Goal: Task Accomplishment & Management: Manage account settings

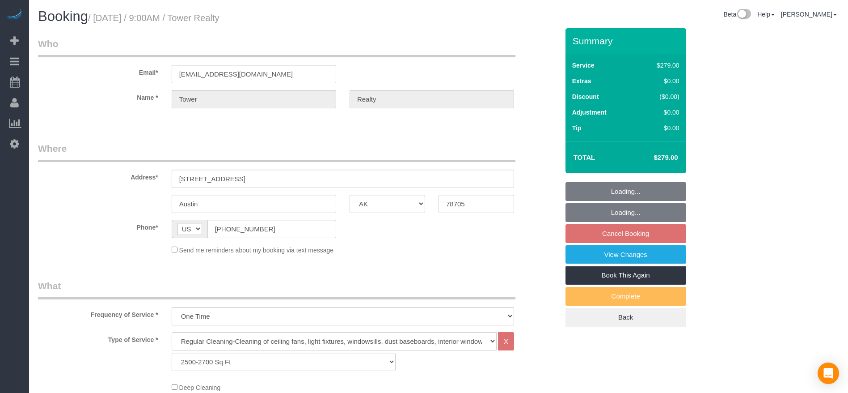
select select "[GEOGRAPHIC_DATA]"
select select "3"
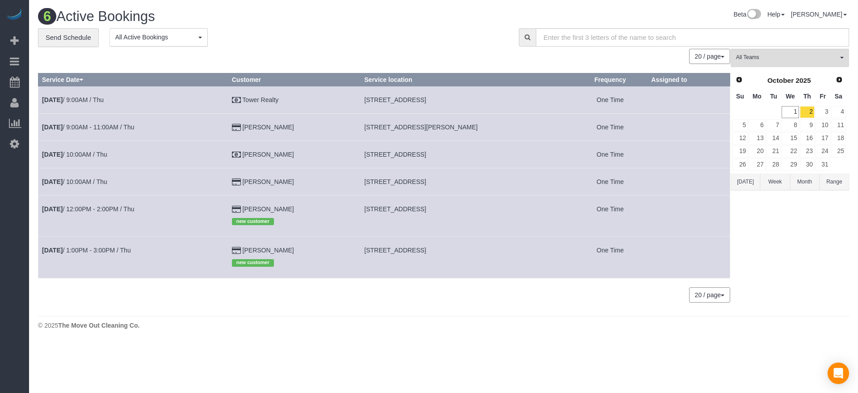
drag, startPoint x: 373, startPoint y: 123, endPoint x: 517, endPoint y: 127, distance: 143.6
click at [517, 127] on td "[STREET_ADDRESS][PERSON_NAME]" at bounding box center [467, 126] width 212 height 27
copy span "[STREET_ADDRESS][PERSON_NAME]"
click at [73, 125] on link "[DATE] 9:00AM - 11:00AM / Thu" at bounding box center [88, 126] width 92 height 7
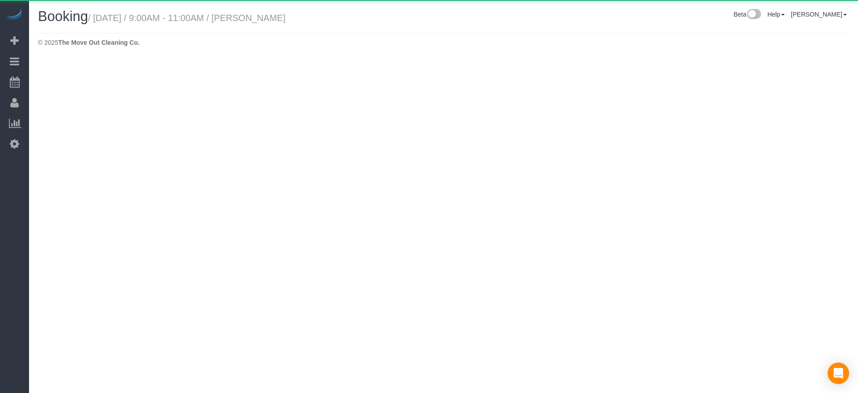
select select "[GEOGRAPHIC_DATA]"
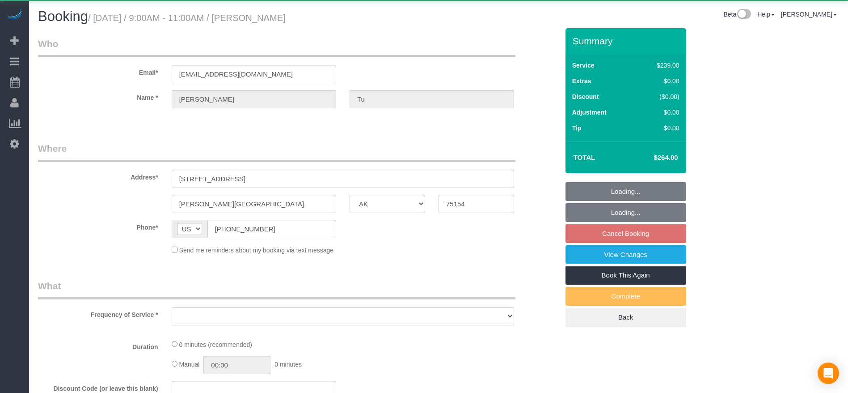
select select "string:fspay-a313df87-758b-46ad-a639-6a3223da5fc5"
select select "3"
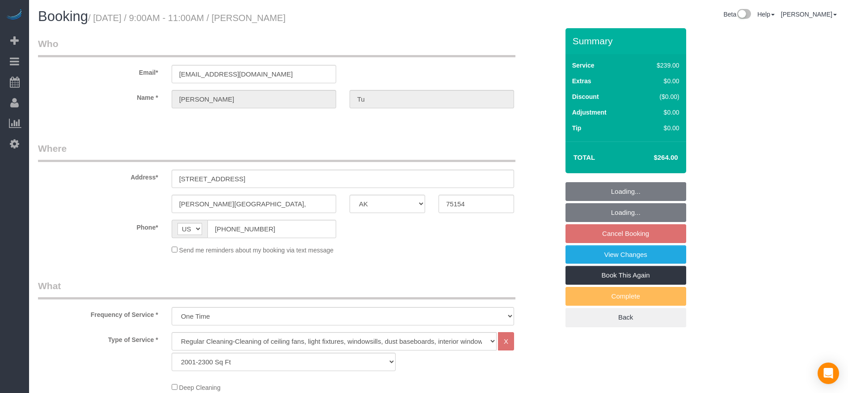
select select "object:1381"
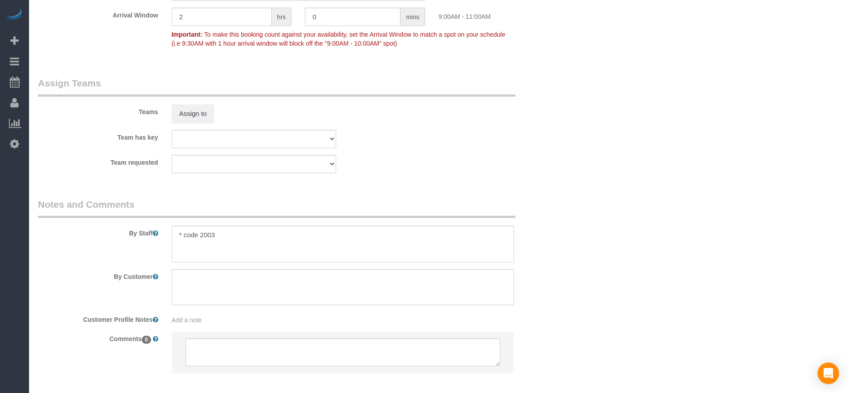
scroll to position [872, 0]
drag, startPoint x: 185, startPoint y: 234, endPoint x: 222, endPoint y: 230, distance: 36.8
click at [222, 230] on textarea at bounding box center [343, 241] width 342 height 37
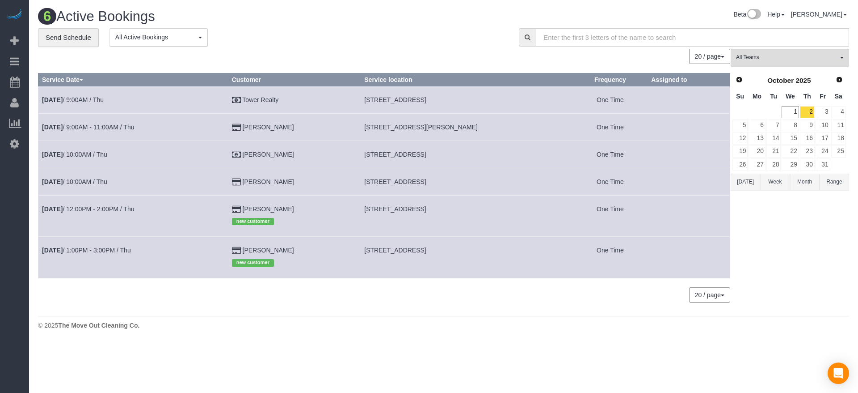
drag, startPoint x: 372, startPoint y: 155, endPoint x: 482, endPoint y: 160, distance: 109.2
click at [482, 160] on td "[STREET_ADDRESS]" at bounding box center [467, 153] width 212 height 27
copy span "[STREET_ADDRESS]"
click at [73, 153] on link "[DATE] 10:00AM / Thu" at bounding box center [74, 154] width 65 height 7
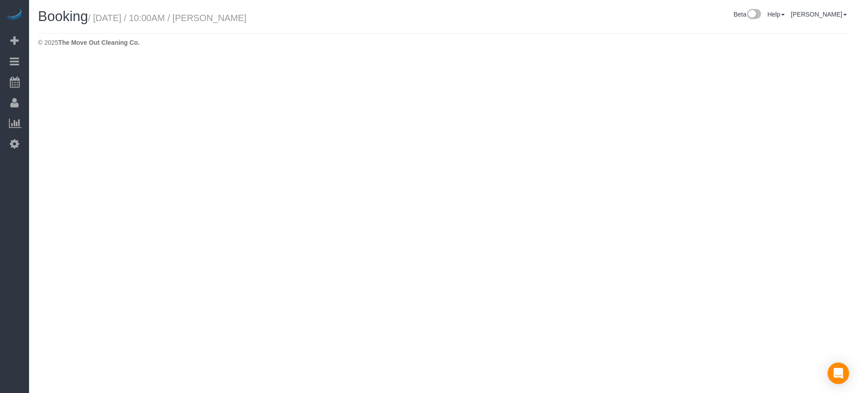
select select "[GEOGRAPHIC_DATA]"
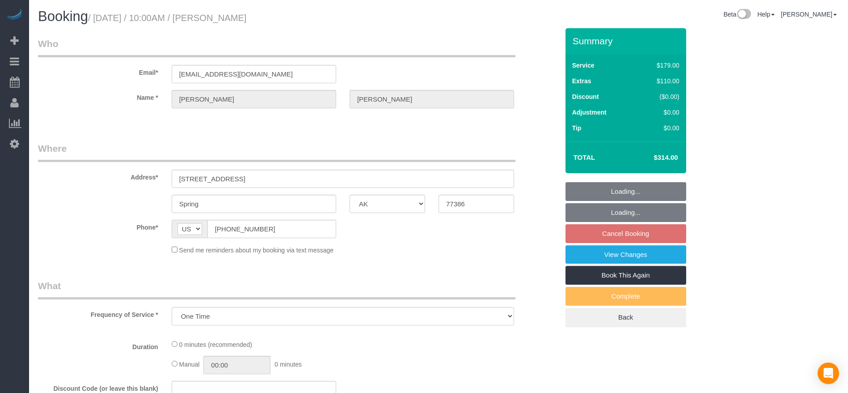
select select "object:1914"
select select "3"
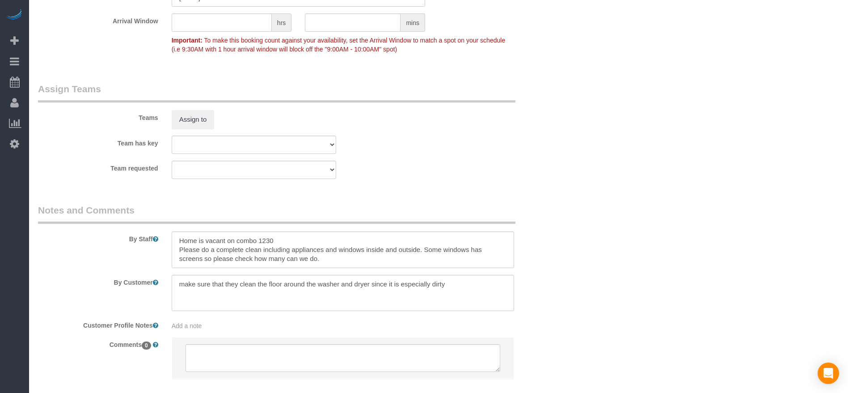
scroll to position [915, 0]
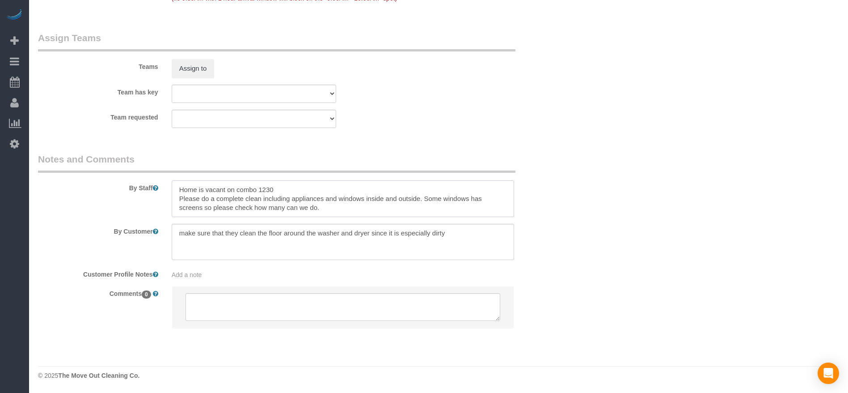
drag, startPoint x: 180, startPoint y: 197, endPoint x: 353, endPoint y: 207, distance: 173.8
click at [353, 207] on textarea at bounding box center [343, 198] width 342 height 37
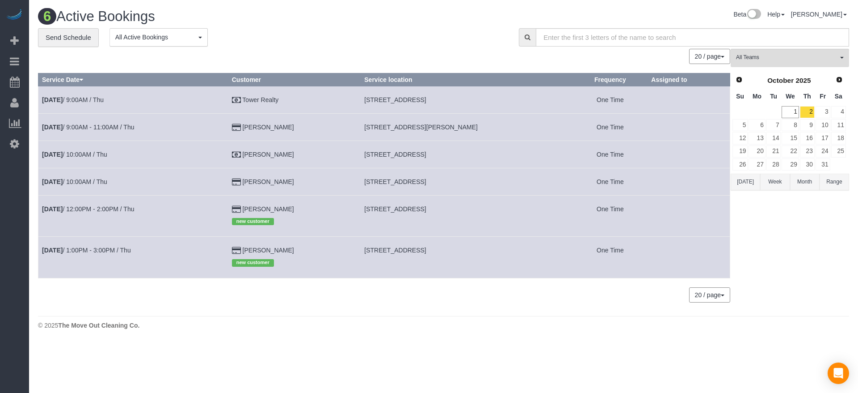
drag, startPoint x: 372, startPoint y: 183, endPoint x: 486, endPoint y: 182, distance: 114.5
click at [486, 182] on td "[STREET_ADDRESS]" at bounding box center [467, 181] width 212 height 27
copy span "[STREET_ADDRESS]"
click at [63, 182] on b "[DATE]" at bounding box center [52, 181] width 21 height 7
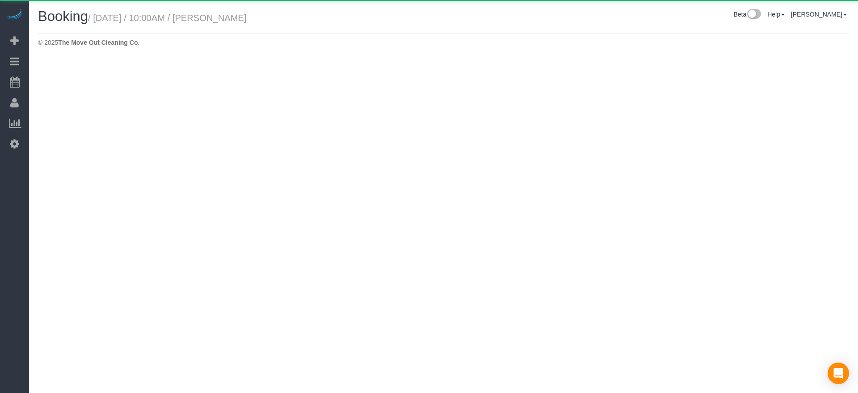
select select "[GEOGRAPHIC_DATA]"
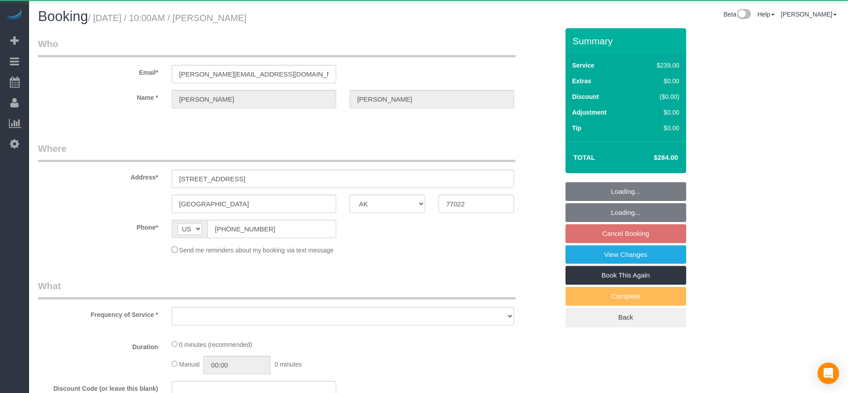
select select "3"
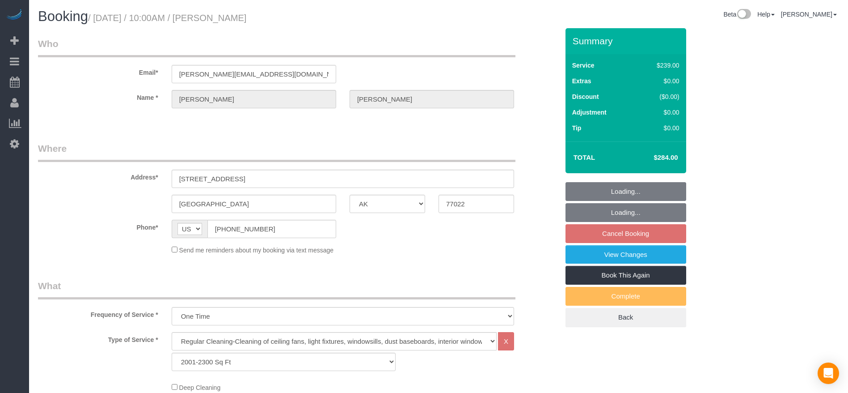
select select "object:2374"
select select "string:fspay-5f9d37c2-99f9-42c9-a91e-ba06f310703a"
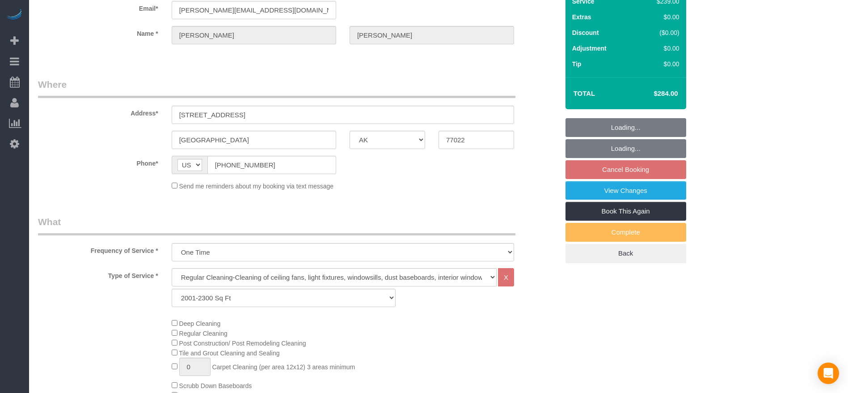
select select "object:2461"
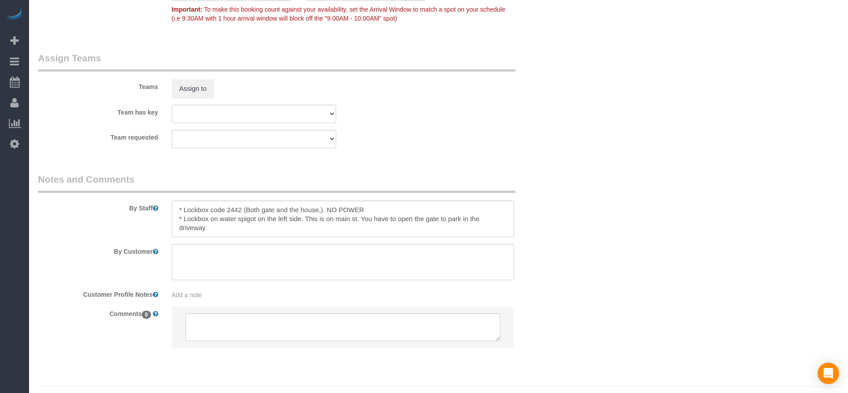
scroll to position [915, 0]
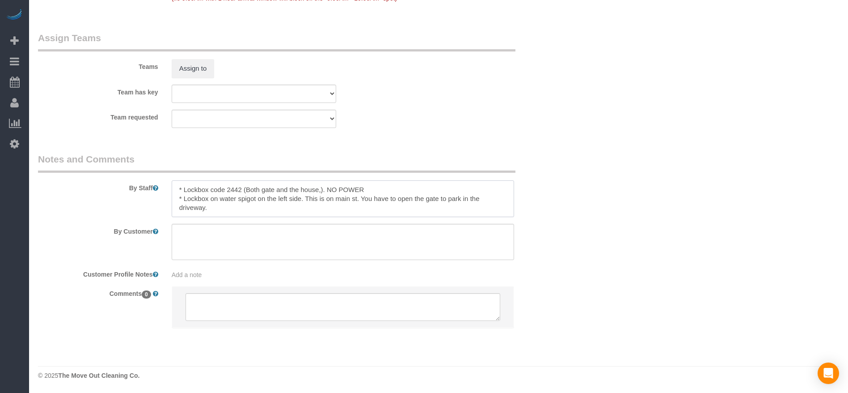
drag, startPoint x: 177, startPoint y: 186, endPoint x: 261, endPoint y: 213, distance: 88.4
click at [261, 213] on textarea at bounding box center [343, 198] width 342 height 37
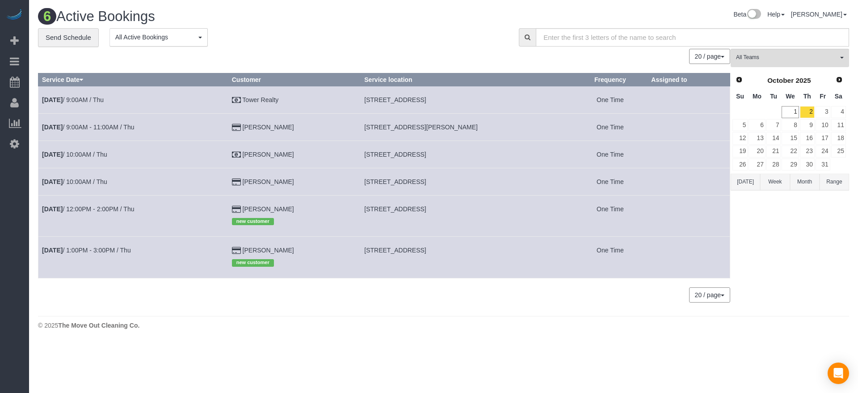
click at [750, 186] on button "[DATE]" at bounding box center [746, 181] width 30 height 17
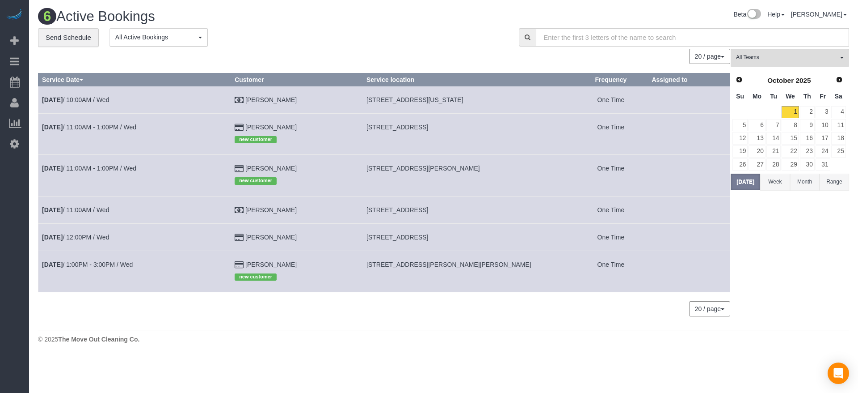
drag, startPoint x: 361, startPoint y: 169, endPoint x: 452, endPoint y: 172, distance: 90.8
click at [452, 172] on td "[STREET_ADDRESS][PERSON_NAME]" at bounding box center [468, 175] width 211 height 41
copy span "[STREET_ADDRESS][PERSON_NAME]"
click at [810, 112] on link "2" at bounding box center [807, 112] width 15 height 12
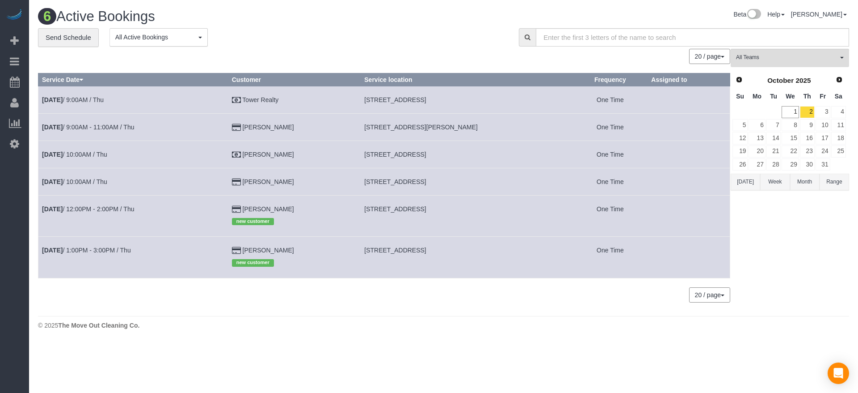
drag, startPoint x: 373, startPoint y: 209, endPoint x: 494, endPoint y: 210, distance: 121.2
click at [494, 210] on td "[STREET_ADDRESS]" at bounding box center [467, 215] width 212 height 41
copy span "[STREET_ADDRESS]"
click at [117, 209] on link "[DATE] 12:00PM - 2:00PM / Thu" at bounding box center [88, 208] width 92 height 7
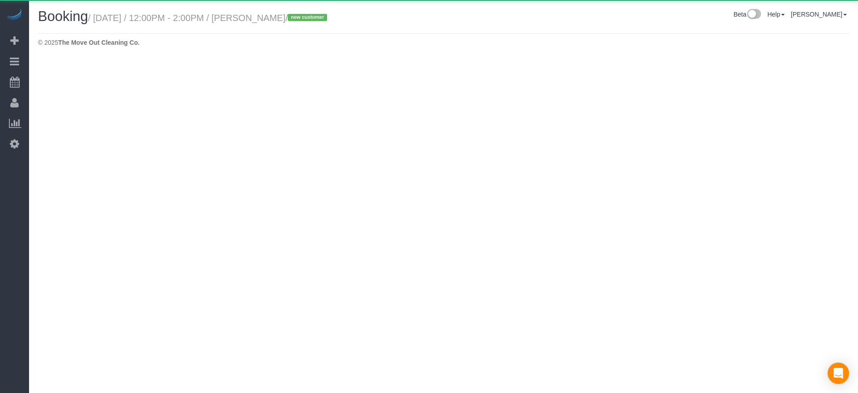
select select "[GEOGRAPHIC_DATA]"
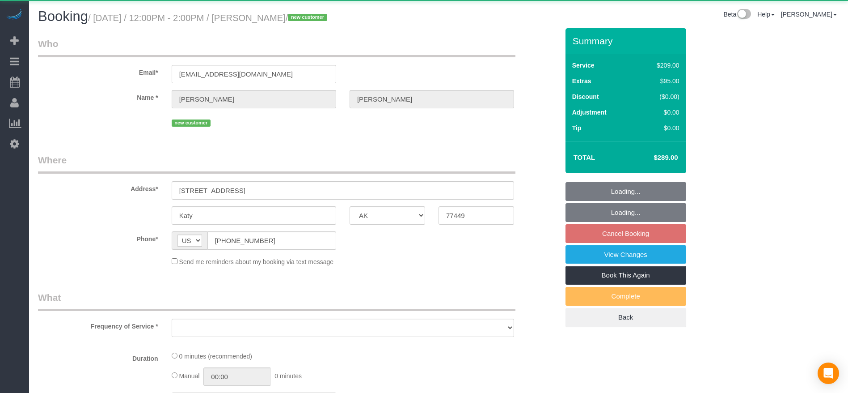
select select "object:3062"
select select "string:fspay-fd25ceb7-a093-42ae-baa0-4823d816f794"
select select "3"
select select "spot103"
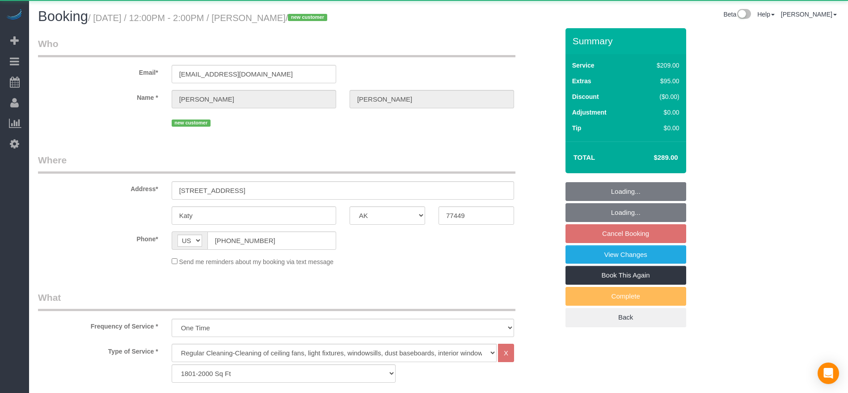
select select "object:3140"
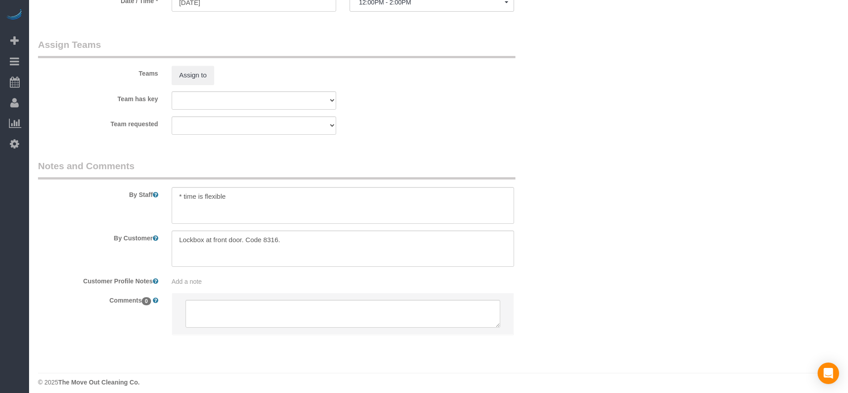
scroll to position [872, 0]
drag, startPoint x: 179, startPoint y: 236, endPoint x: 324, endPoint y: 243, distance: 145.5
click at [324, 243] on textarea at bounding box center [343, 247] width 342 height 37
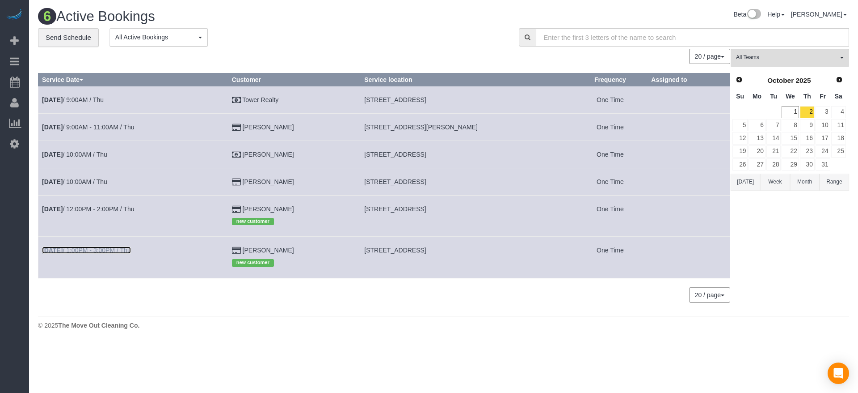
click at [116, 248] on link "[DATE] 1:00PM - 3:00PM / Thu" at bounding box center [86, 249] width 89 height 7
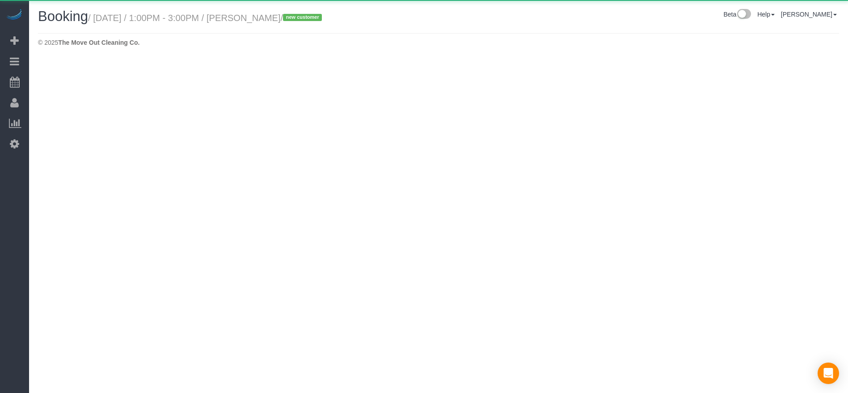
select select "[GEOGRAPHIC_DATA]"
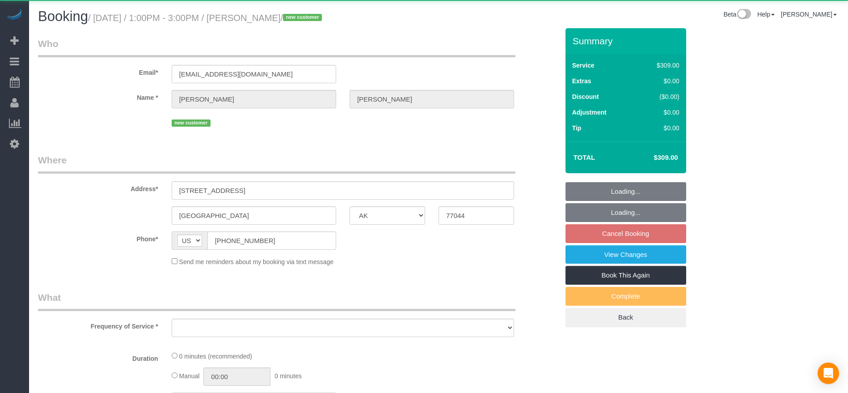
select select "object:3611"
select select "string:fspay-da14e8cc-2804-4fa4-9a6b-f355eeae1081"
select select "3"
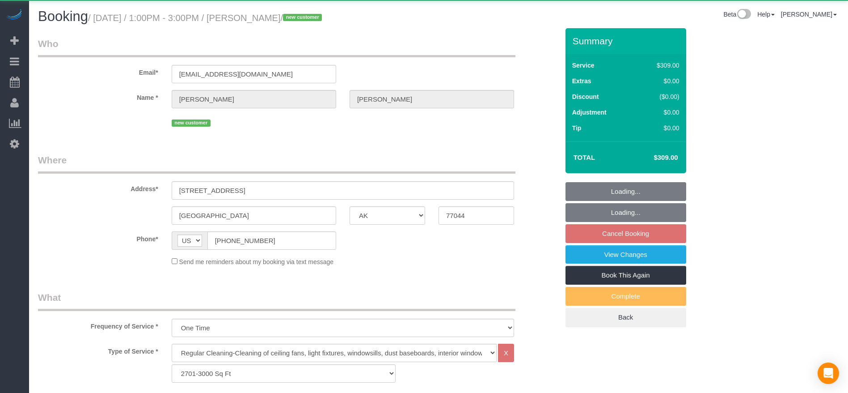
select select "object:3698"
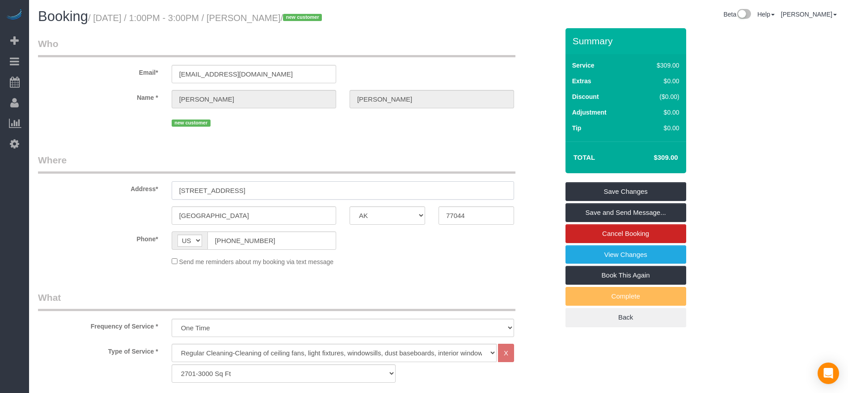
drag, startPoint x: 178, startPoint y: 192, endPoint x: 303, endPoint y: 192, distance: 125.2
click at [303, 192] on input "[STREET_ADDRESS]" at bounding box center [343, 190] width 342 height 18
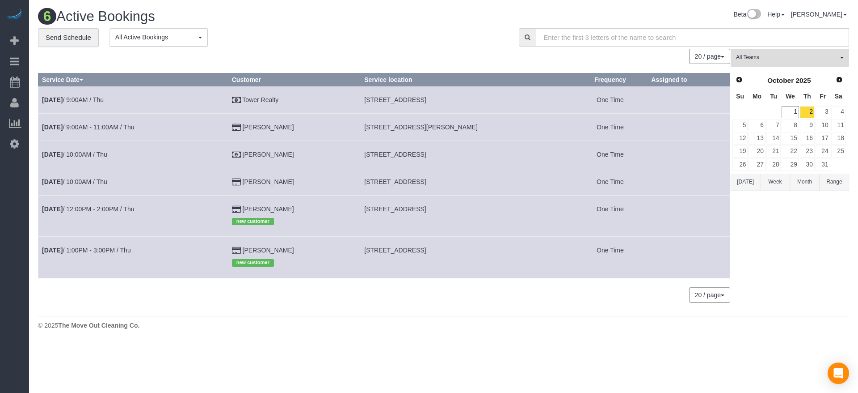
drag, startPoint x: 372, startPoint y: 250, endPoint x: 507, endPoint y: 248, distance: 134.2
click at [507, 248] on td "[STREET_ADDRESS]" at bounding box center [467, 257] width 212 height 41
copy span "[STREET_ADDRESS]"
click at [122, 242] on td "[DATE] 1:00PM - 3:00PM / Thu" at bounding box center [133, 257] width 190 height 41
click at [120, 249] on link "[DATE] 1:00PM - 3:00PM / Thu" at bounding box center [86, 249] width 89 height 7
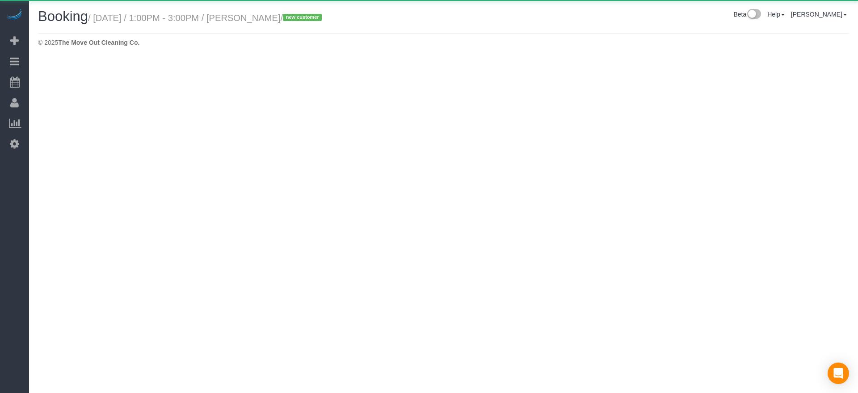
select select "[GEOGRAPHIC_DATA]"
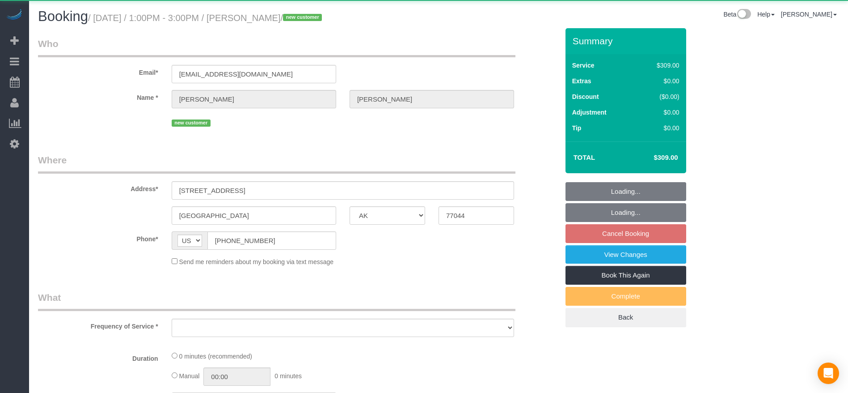
select select "string:fspay-da14e8cc-2804-4fa4-9a6b-f355eeae1081"
select select "object:4250"
select select "3"
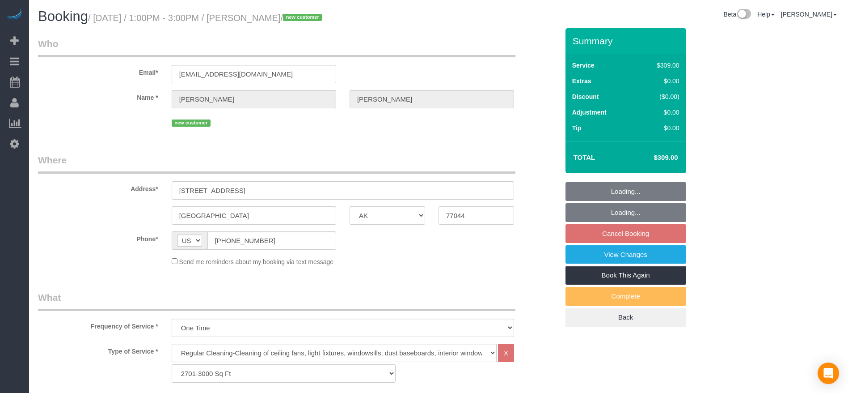
select select "object:4251"
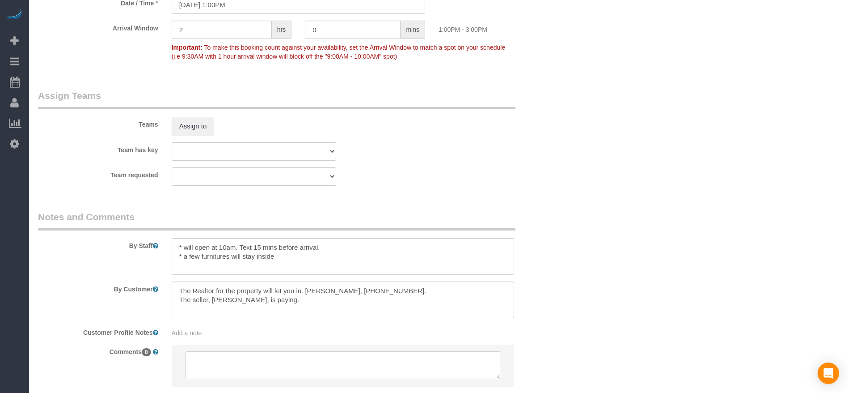
scroll to position [872, 0]
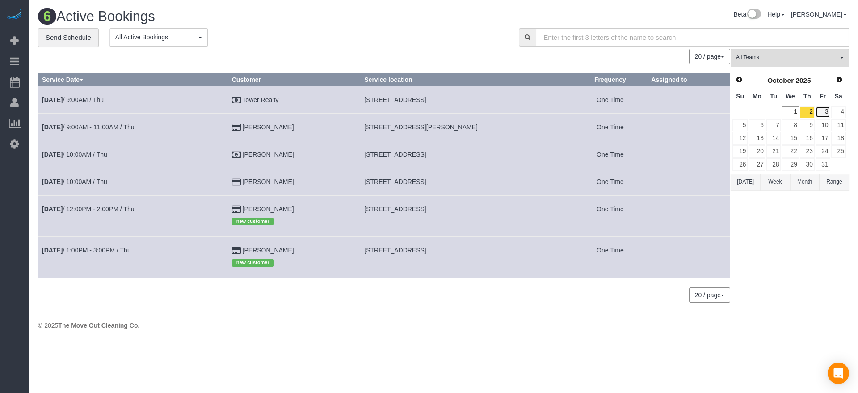
click at [826, 110] on link "3" at bounding box center [823, 112] width 15 height 12
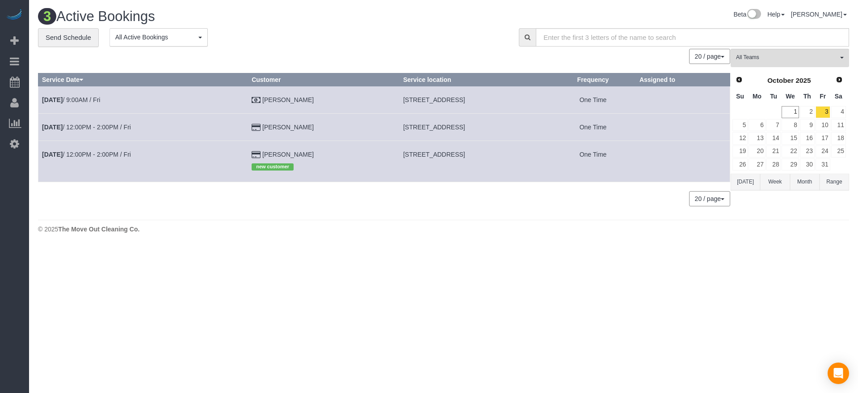
drag, startPoint x: 366, startPoint y: 152, endPoint x: 482, endPoint y: 150, distance: 116.3
click at [482, 150] on td "[STREET_ADDRESS]" at bounding box center [475, 160] width 151 height 41
copy span "[STREET_ADDRESS]"
click at [837, 112] on link "4" at bounding box center [839, 112] width 15 height 12
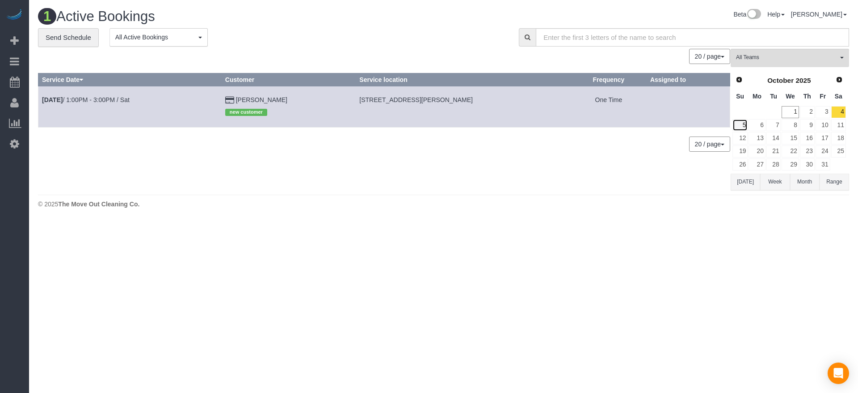
click at [745, 129] on link "5" at bounding box center [740, 125] width 15 height 12
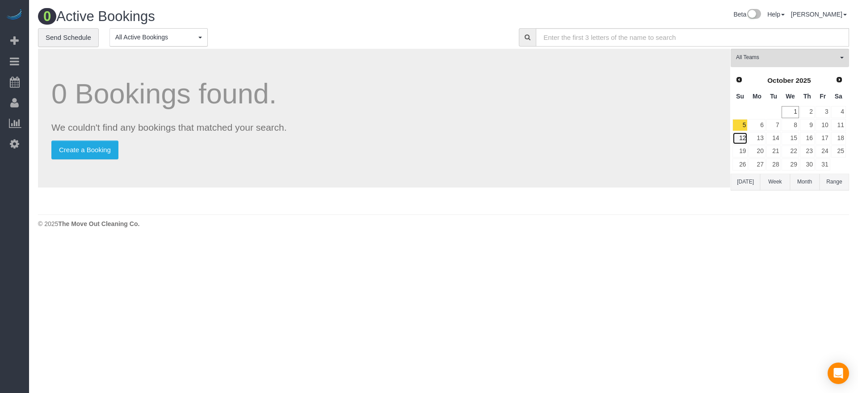
click at [741, 142] on link "12" at bounding box center [740, 138] width 15 height 12
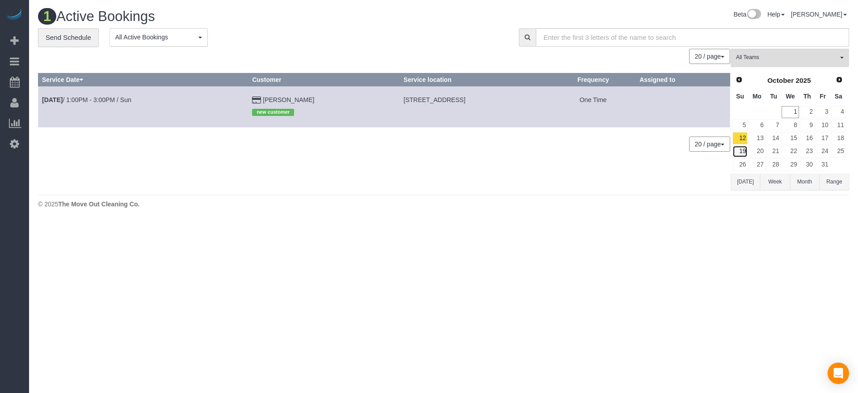
click at [744, 147] on link "19" at bounding box center [740, 151] width 15 height 12
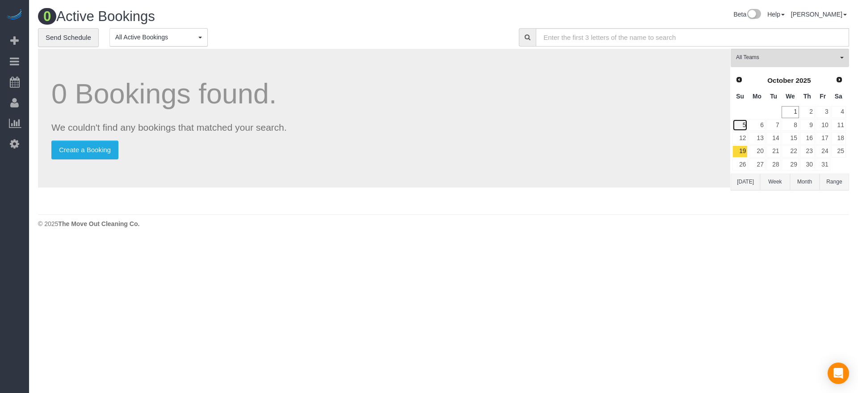
click at [744, 124] on link "5" at bounding box center [740, 125] width 15 height 12
